Goal: Task Accomplishment & Management: Use online tool/utility

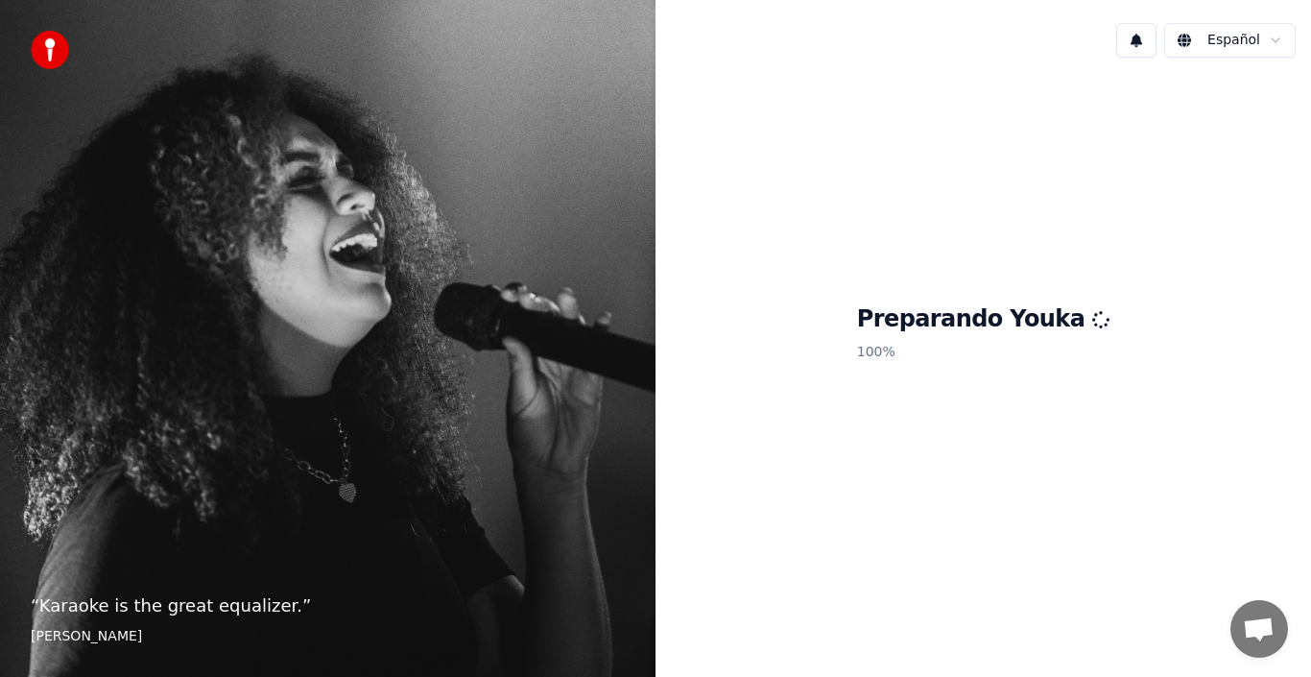
scroll to position [384, 0]
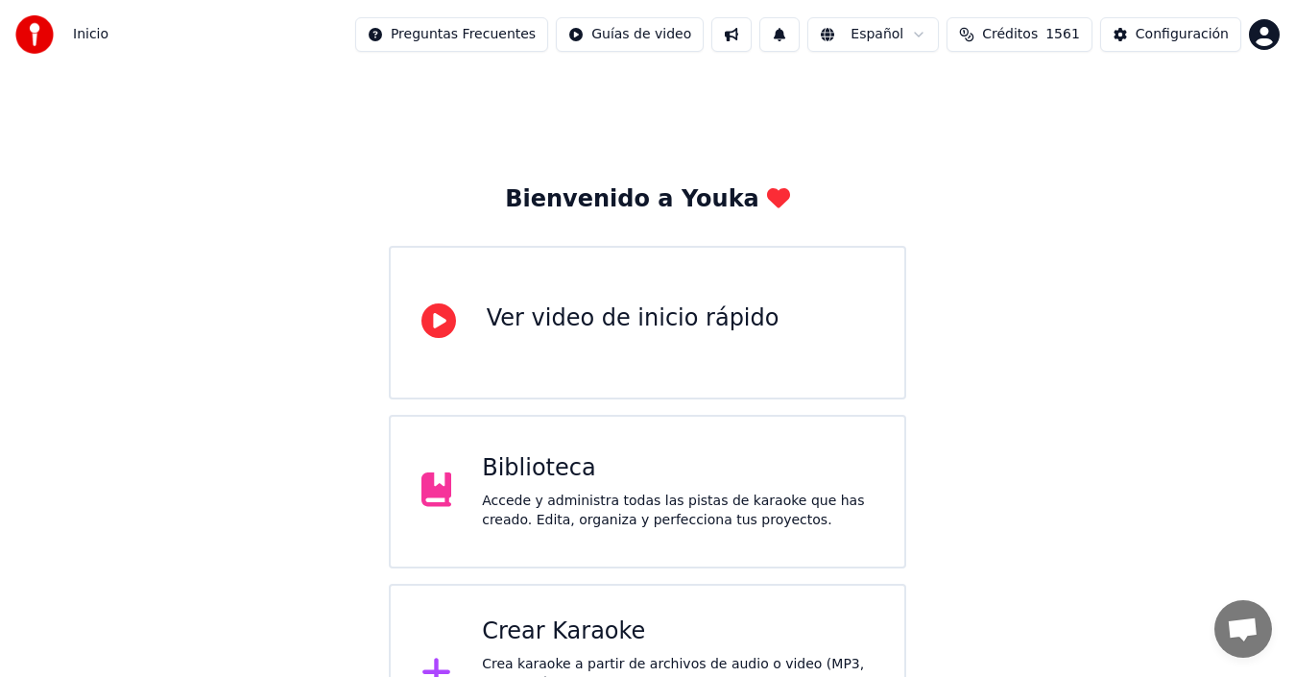
click at [592, 626] on div "Crear Karaoke" at bounding box center [678, 631] width 392 height 31
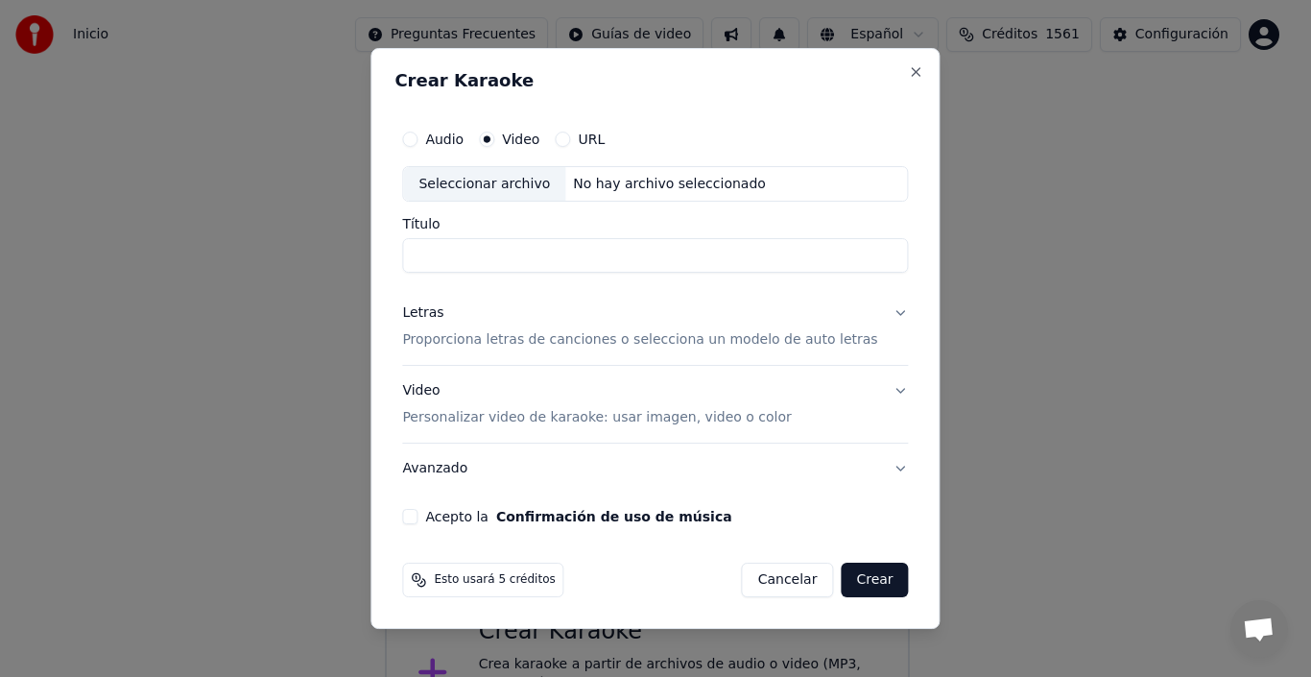
click at [466, 188] on div "Seleccionar archivo" at bounding box center [484, 184] width 162 height 35
drag, startPoint x: 432, startPoint y: 254, endPoint x: 996, endPoint y: 256, distance: 564.3
click at [996, 256] on body "Inicio Preguntas Frecuentes Guías de video Español Créditos 1561 Configuración …" at bounding box center [647, 382] width 1295 height 764
drag, startPoint x: 834, startPoint y: 258, endPoint x: 341, endPoint y: 250, distance: 493.3
click at [341, 250] on body "Inicio Preguntas Frecuentes Guías de video Español Créditos 1561 Configuración …" at bounding box center [647, 382] width 1295 height 764
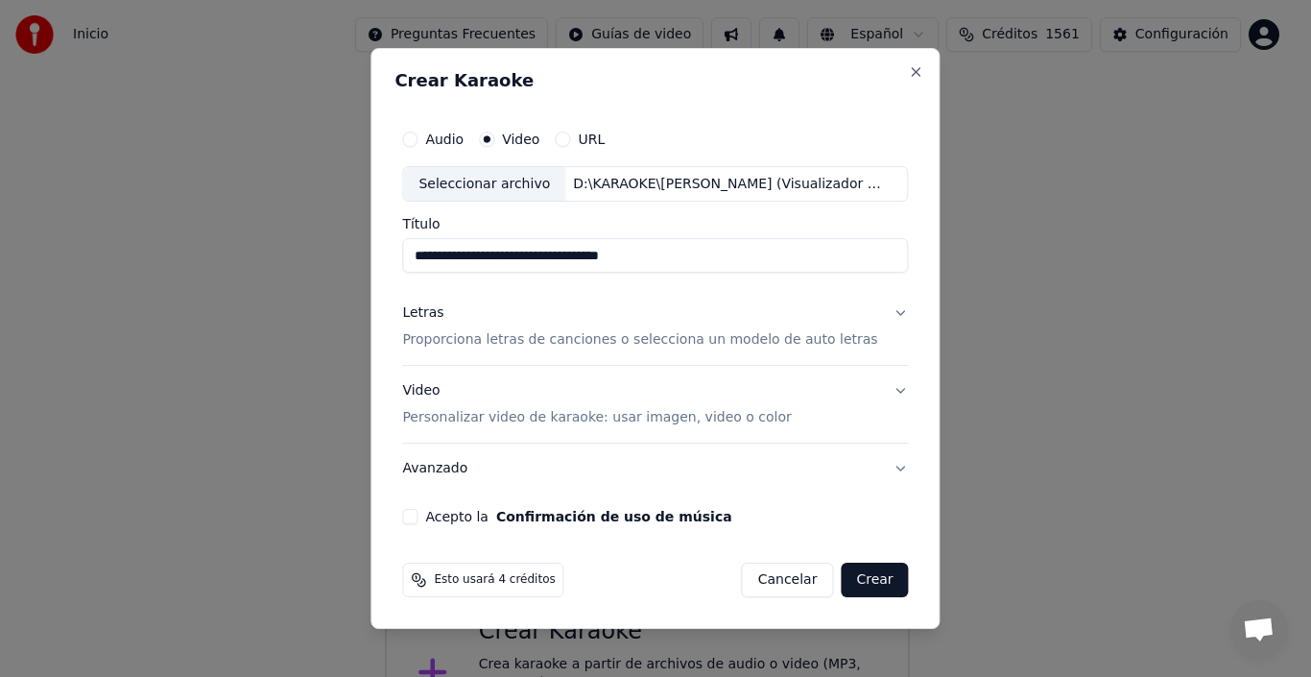
type input "**********"
click at [487, 343] on p "Proporciona letras de canciones o selecciona un modelo de auto letras" at bounding box center [639, 340] width 475 height 19
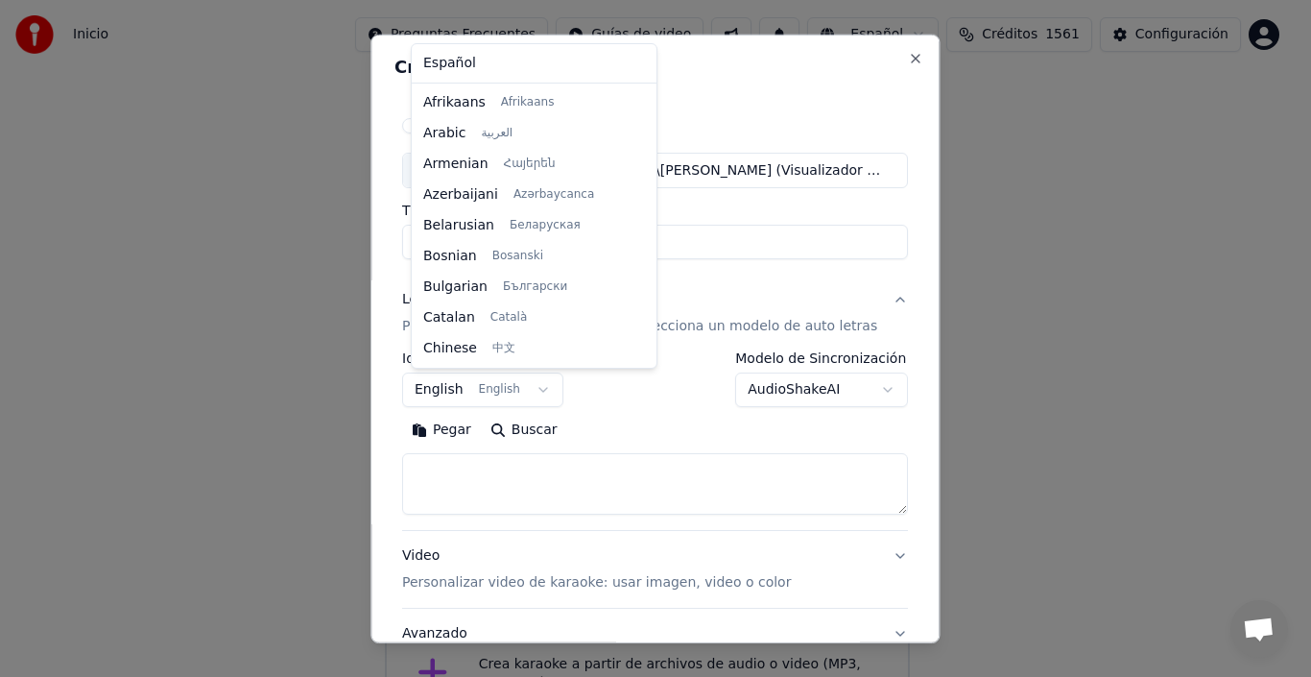
click at [447, 393] on button "English English" at bounding box center [482, 389] width 161 height 35
select select "**"
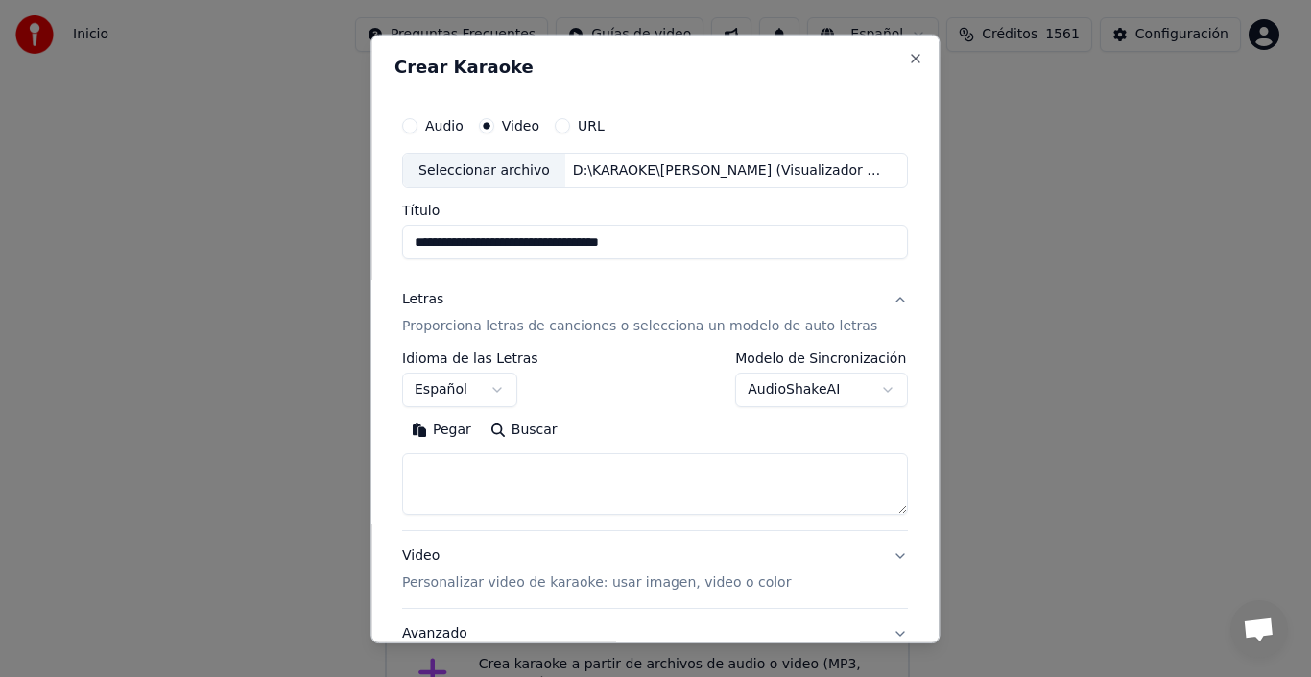
click at [856, 386] on body "Inicio Preguntas Frecuentes Guías de video Español Créditos 1561 Configuración …" at bounding box center [647, 382] width 1295 height 764
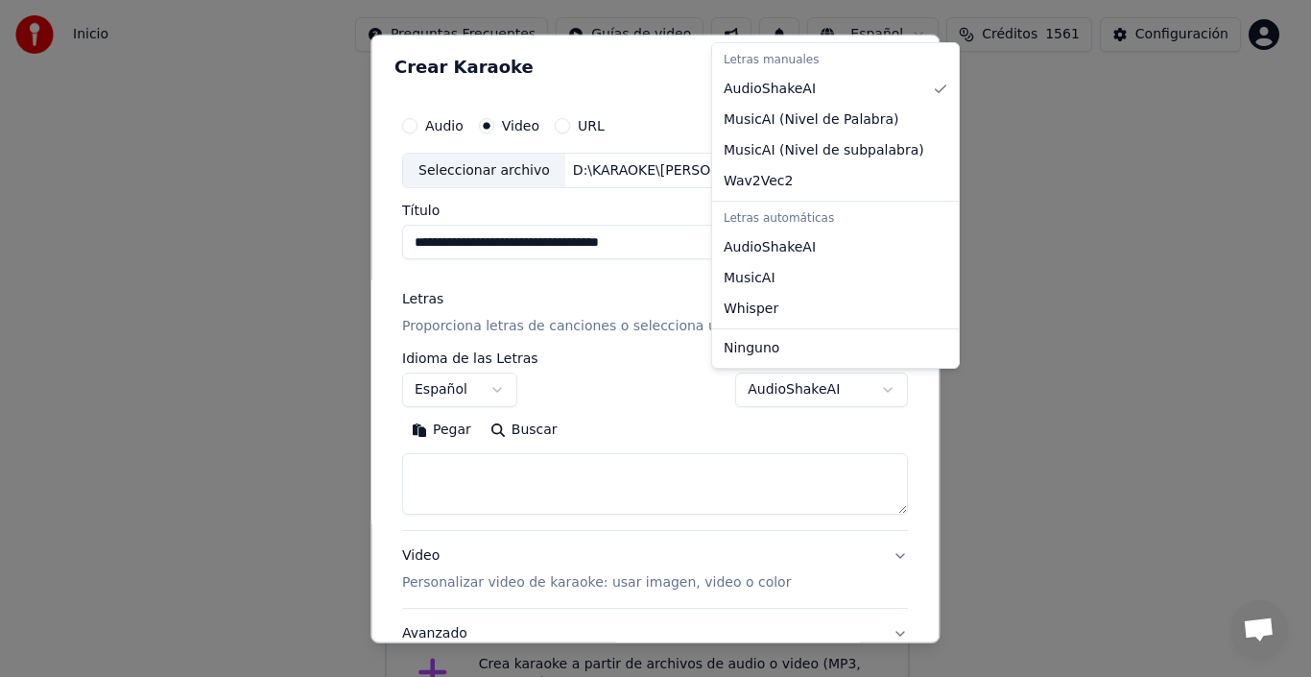
select select "**********"
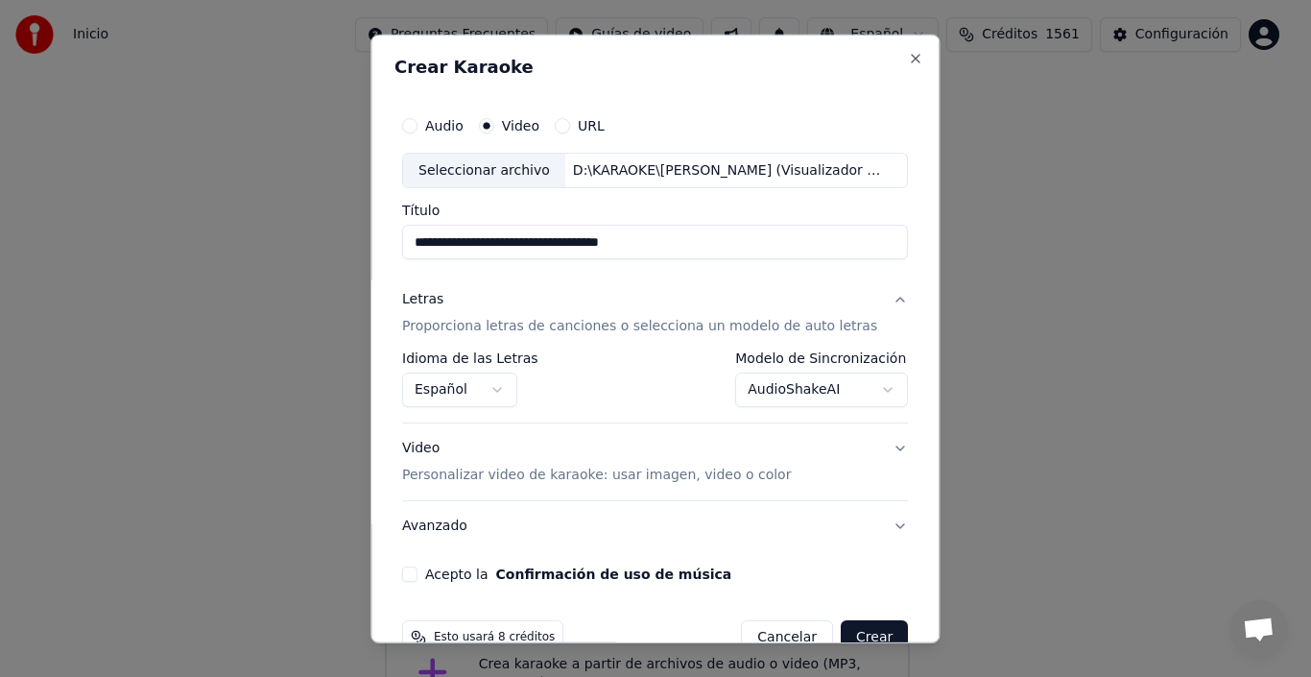
click at [632, 475] on p "Personalizar video de karaoke: usar imagen, video o color" at bounding box center [596, 474] width 389 height 19
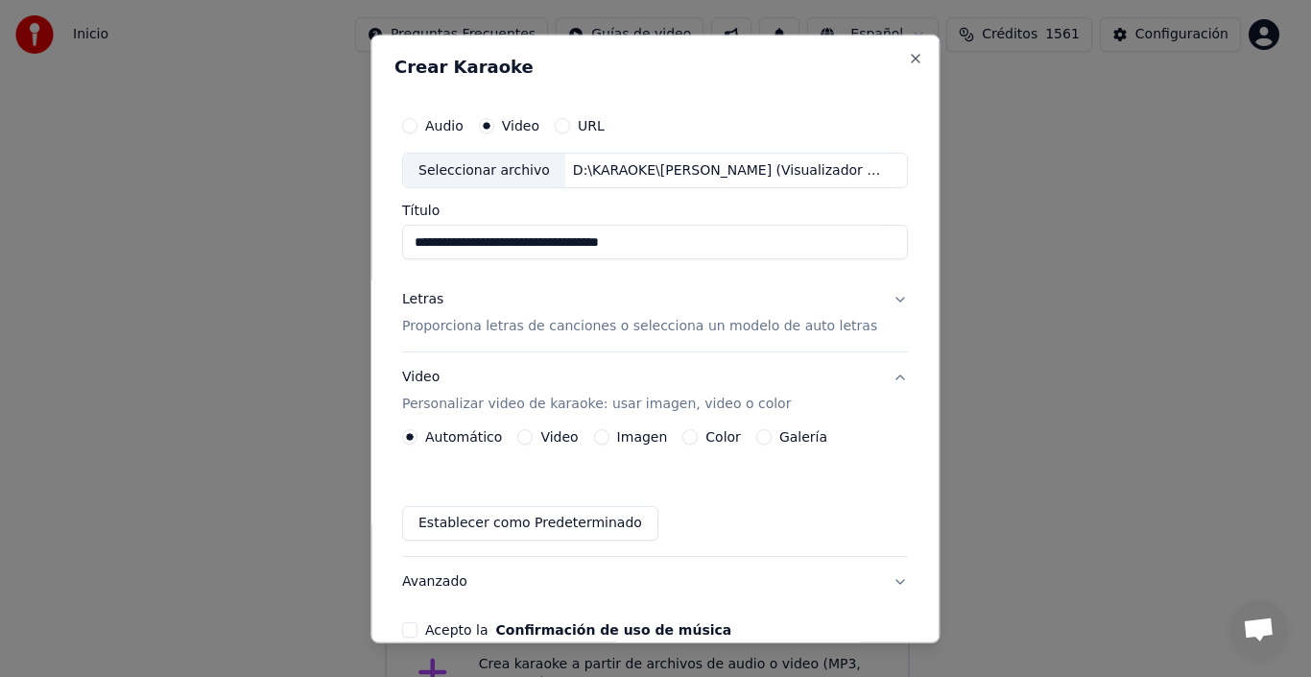
click at [630, 441] on label "Imagen" at bounding box center [642, 436] width 51 height 13
click at [609, 441] on button "Imagen" at bounding box center [601, 436] width 15 height 15
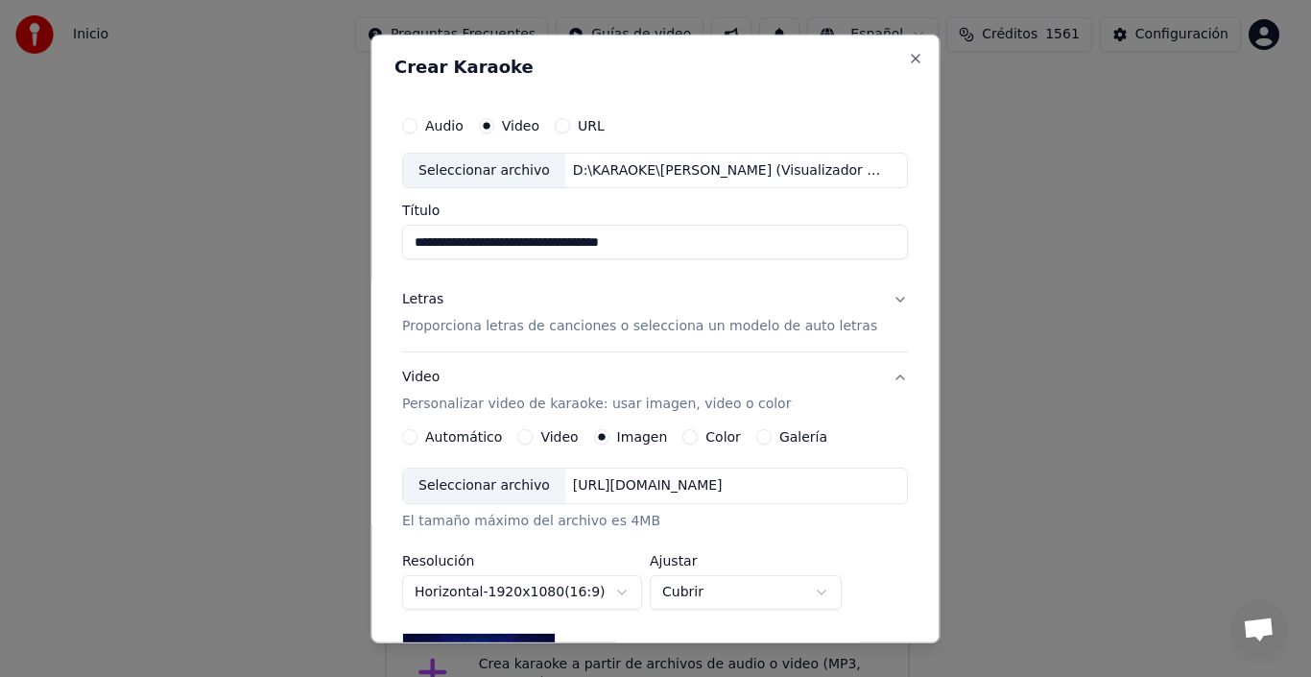
click at [513, 484] on div "Seleccionar archivo" at bounding box center [484, 485] width 162 height 35
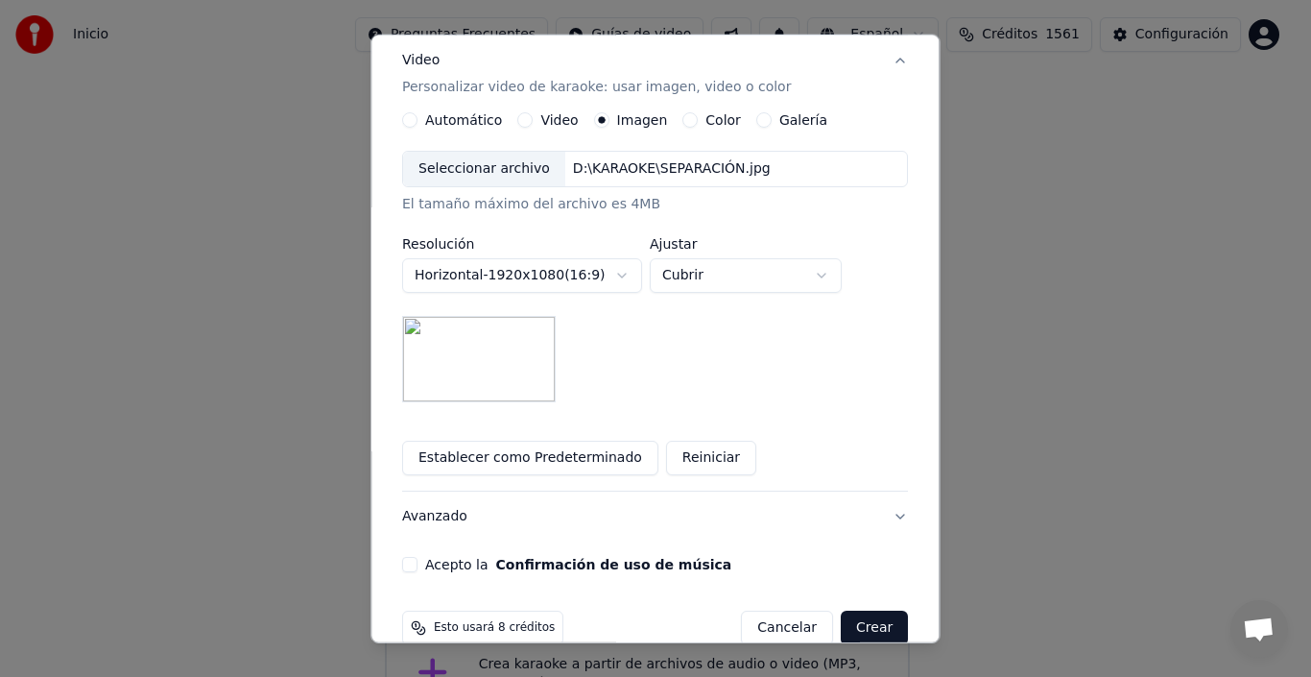
scroll to position [347, 0]
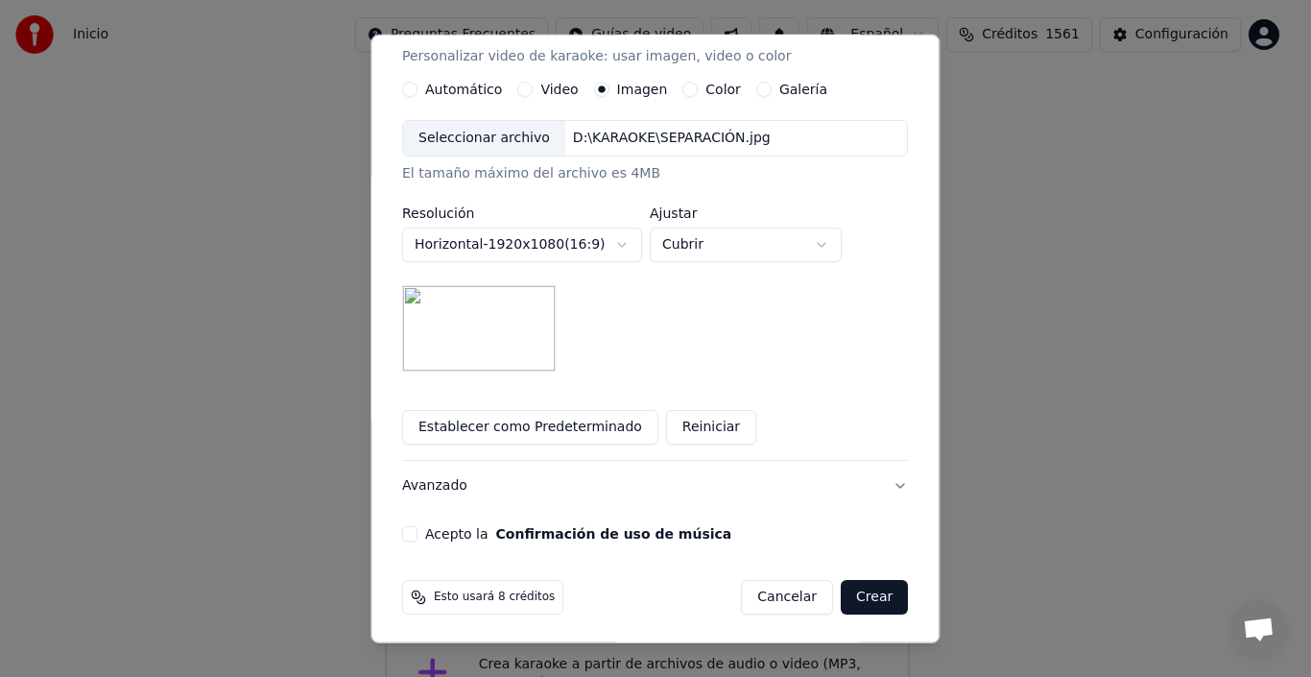
click at [417, 535] on button "Acepto la Confirmación de uso de música" at bounding box center [409, 533] width 15 height 15
click at [847, 603] on button "Crear" at bounding box center [874, 597] width 67 height 35
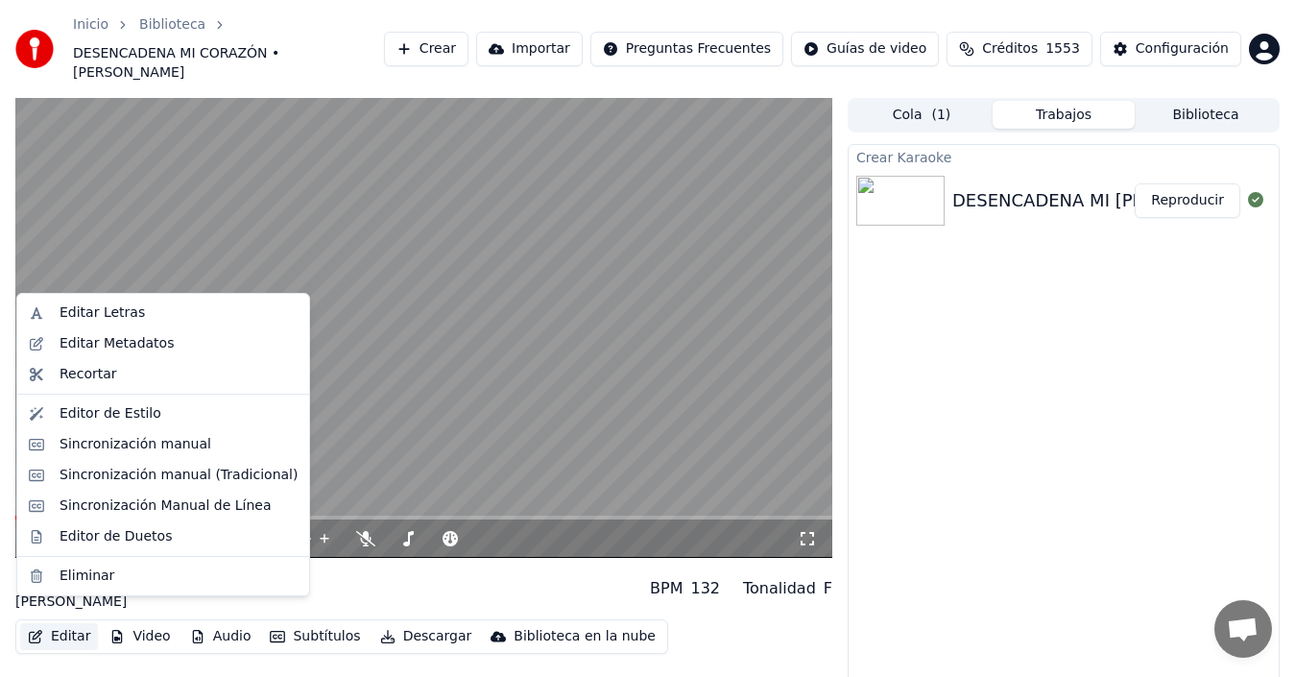
click at [63, 623] on button "Editar" at bounding box center [59, 636] width 78 height 27
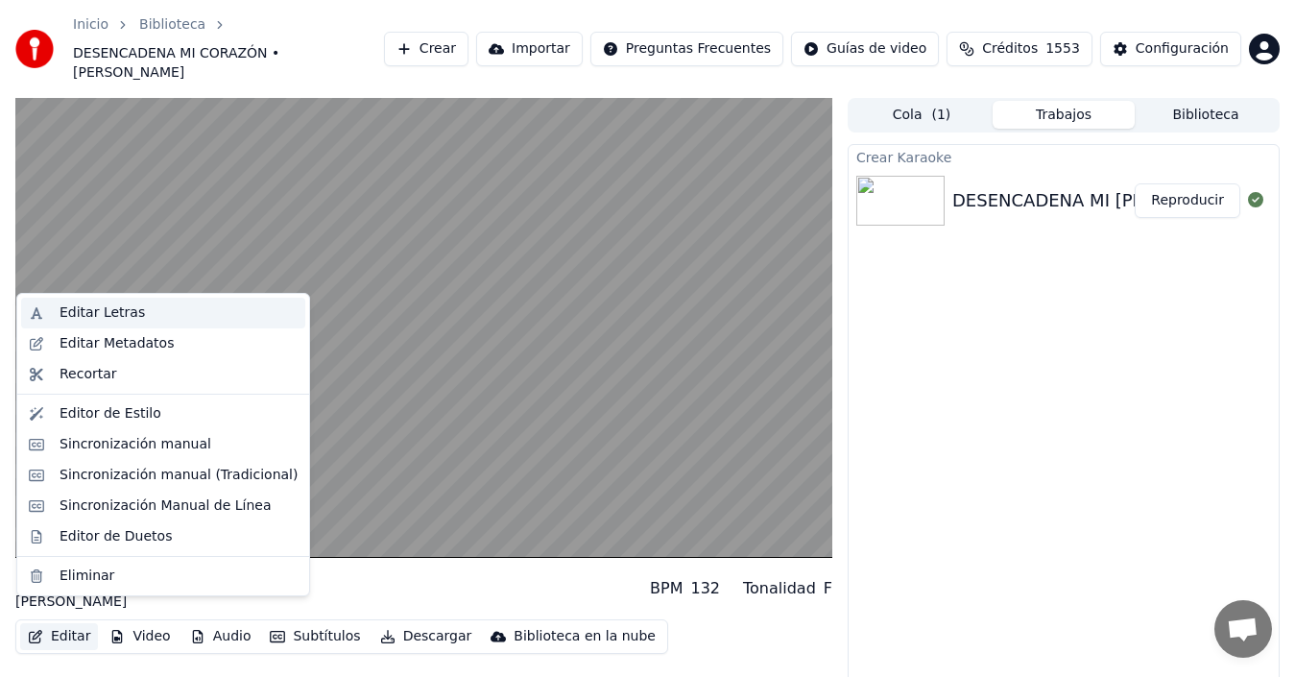
click at [102, 308] on div "Editar Letras" at bounding box center [101, 312] width 85 height 19
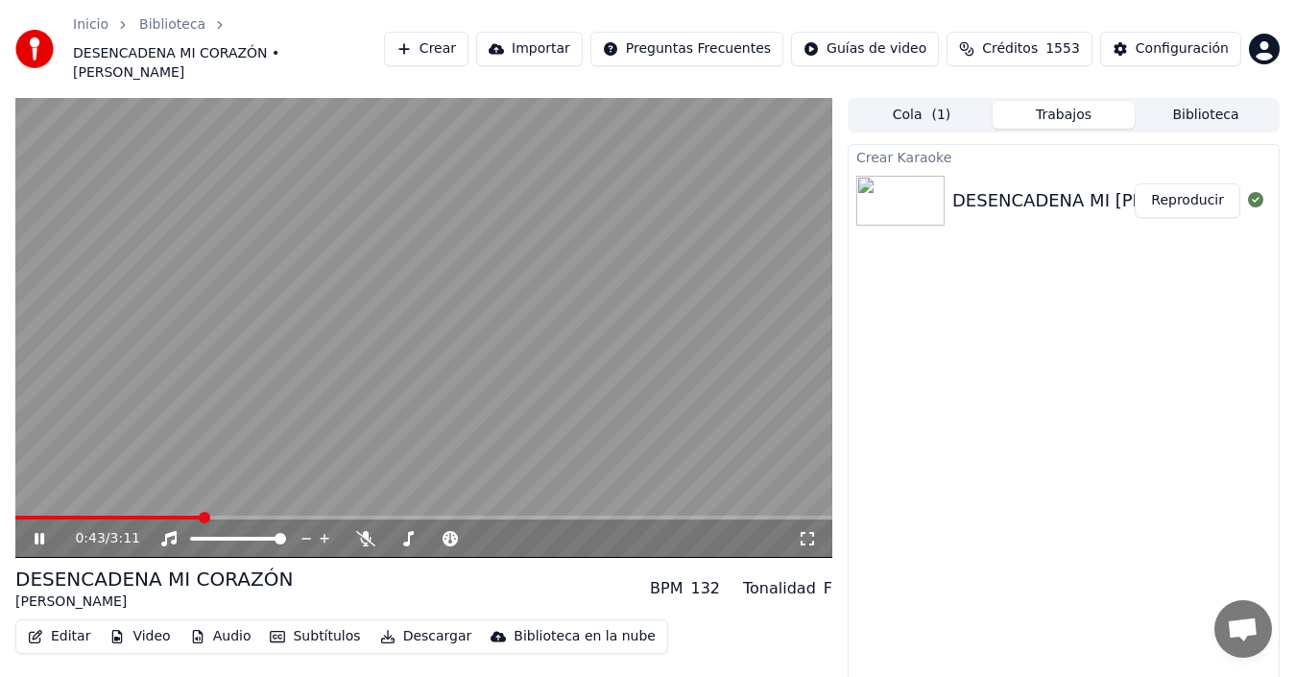
click at [135, 464] on video at bounding box center [423, 328] width 817 height 460
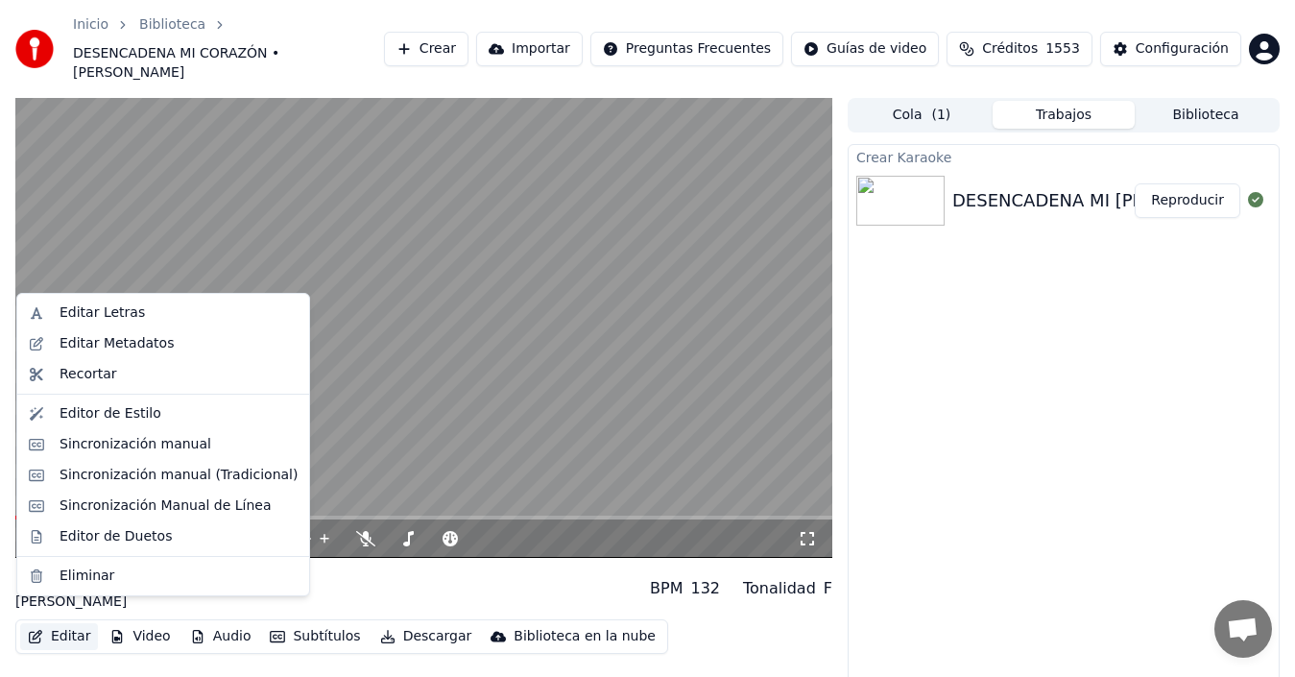
click at [74, 623] on button "Editar" at bounding box center [59, 636] width 78 height 27
click at [120, 314] on div "Editar Letras" at bounding box center [101, 312] width 85 height 19
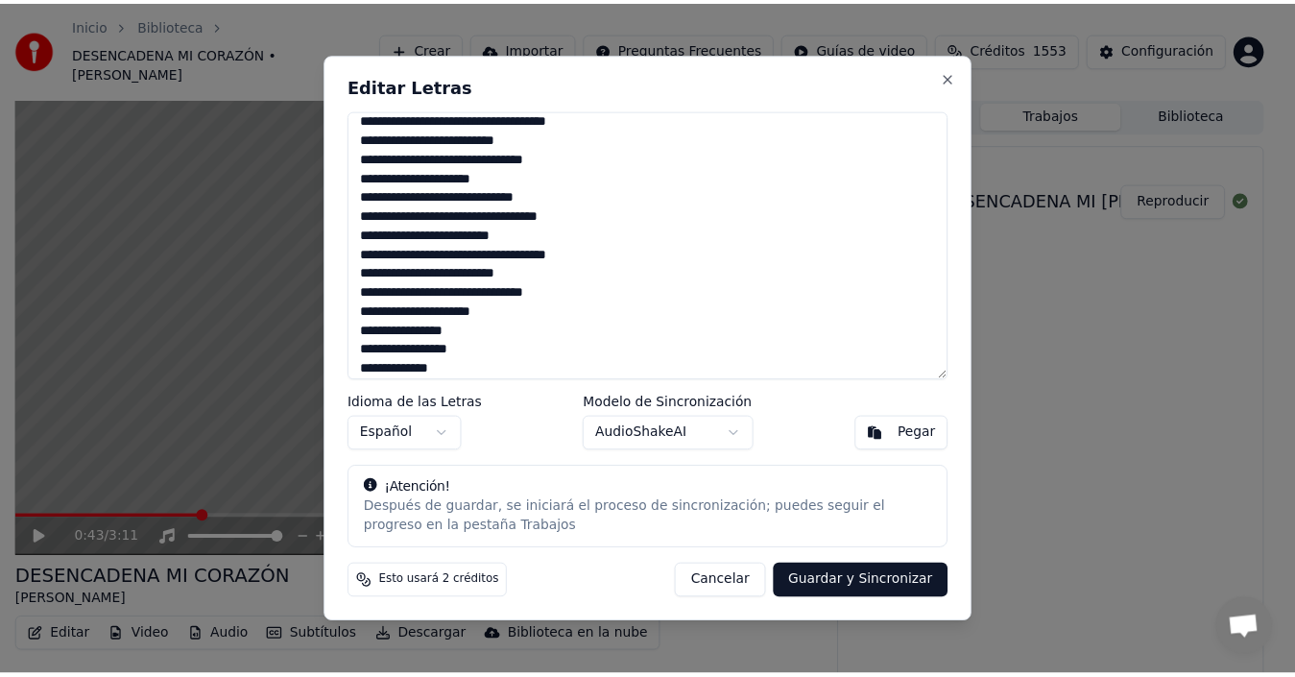
scroll to position [264, 0]
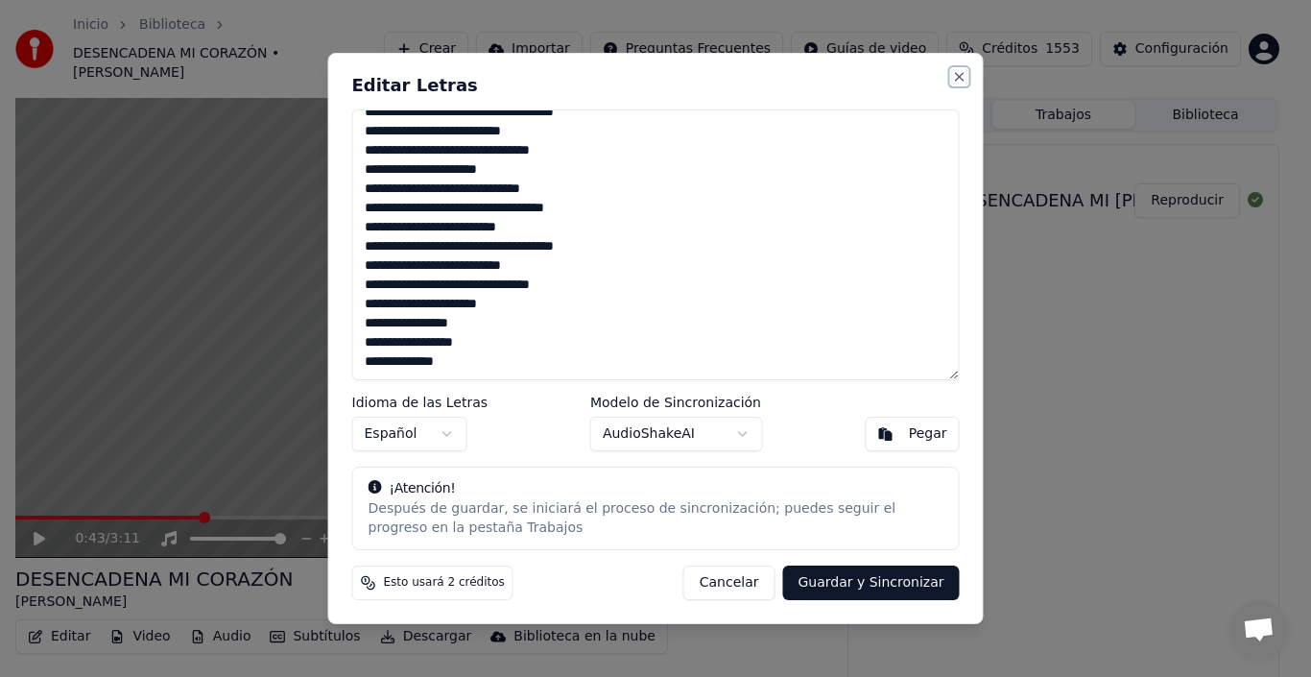
click at [955, 76] on button "Close" at bounding box center [959, 76] width 15 height 15
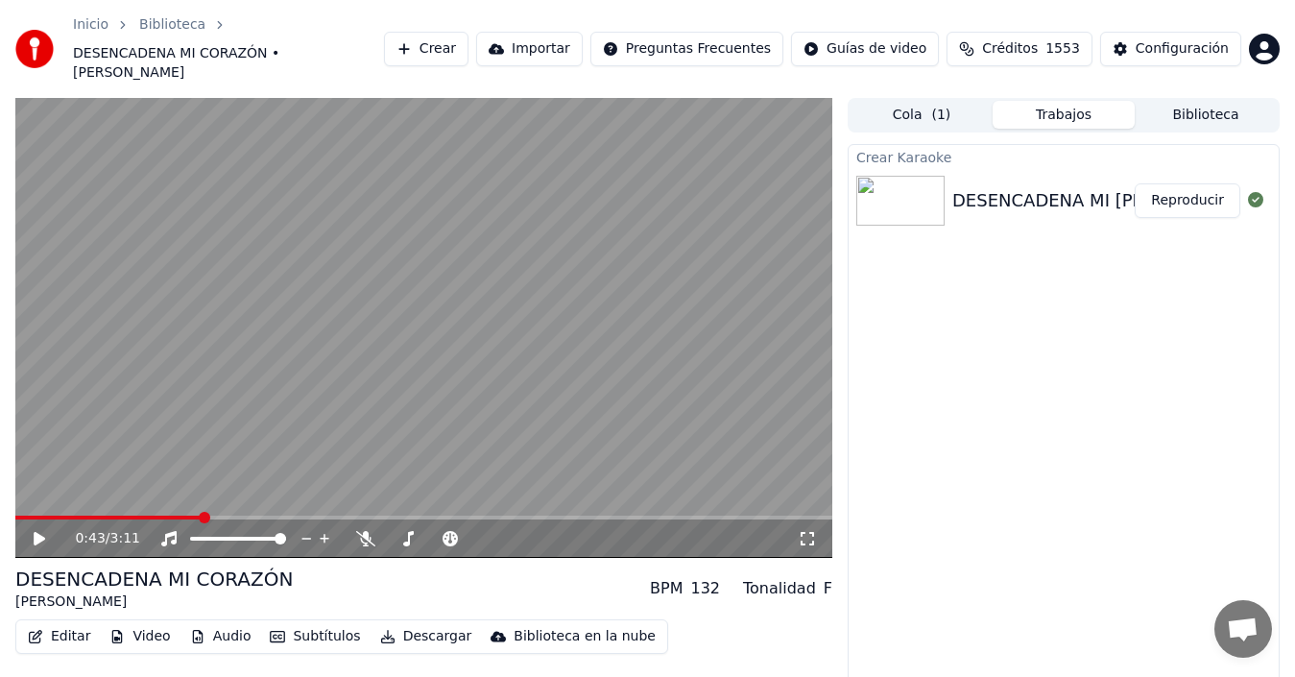
click at [41, 532] on icon at bounding box center [40, 538] width 12 height 13
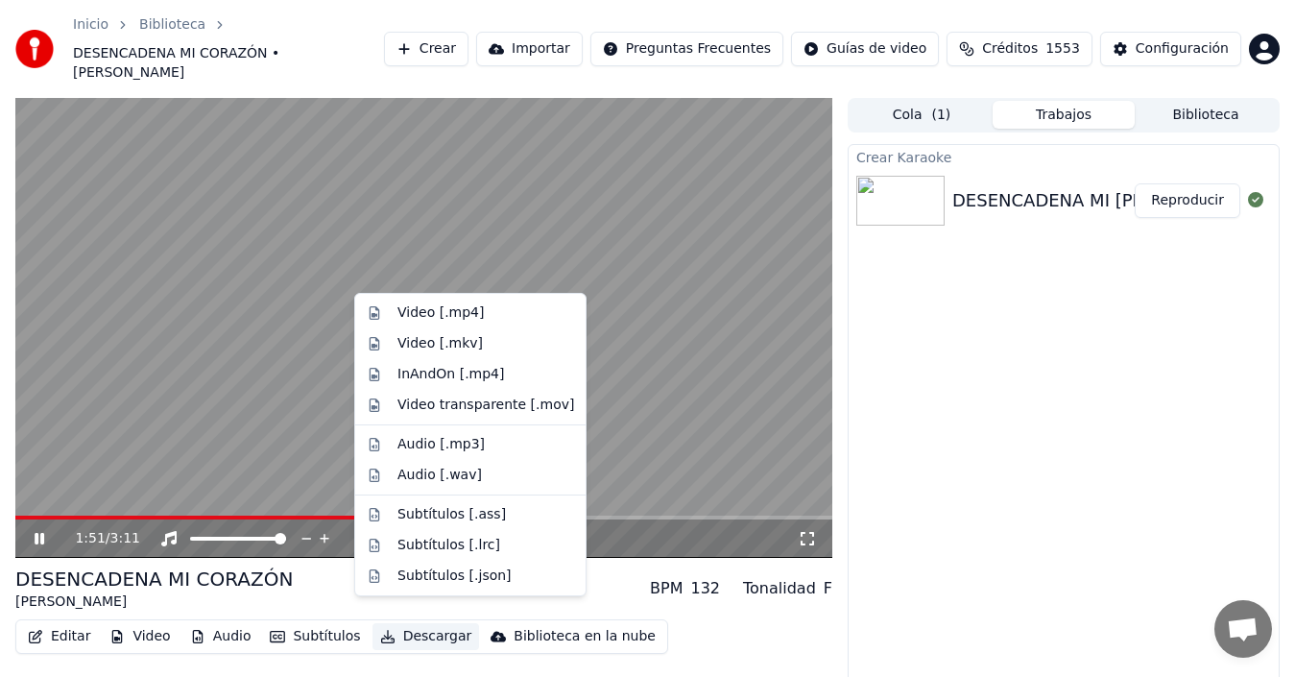
click at [405, 623] on button "Descargar" at bounding box center [425, 636] width 107 height 27
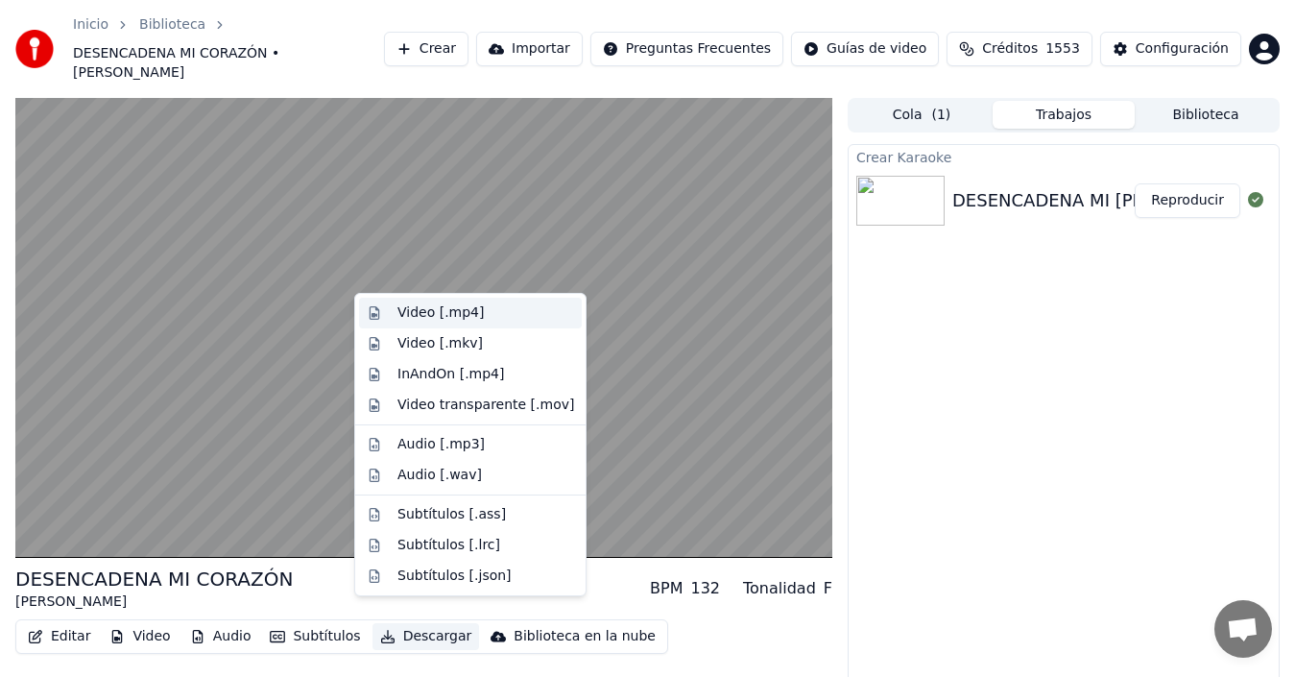
click at [432, 316] on div "Video [.mp4]" at bounding box center [440, 312] width 86 height 19
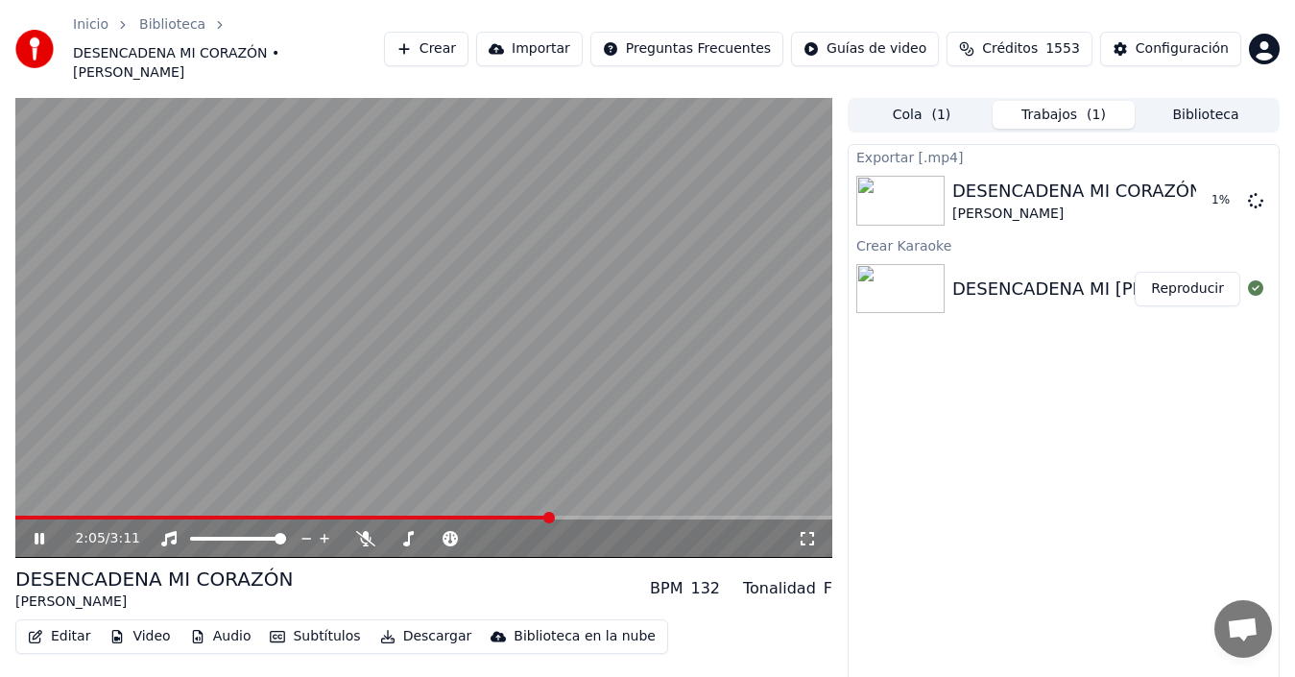
click at [41, 533] on icon at bounding box center [40, 539] width 10 height 12
click at [1200, 190] on button "Mostrar" at bounding box center [1197, 200] width 84 height 35
